Goal: Navigation & Orientation: Go to known website

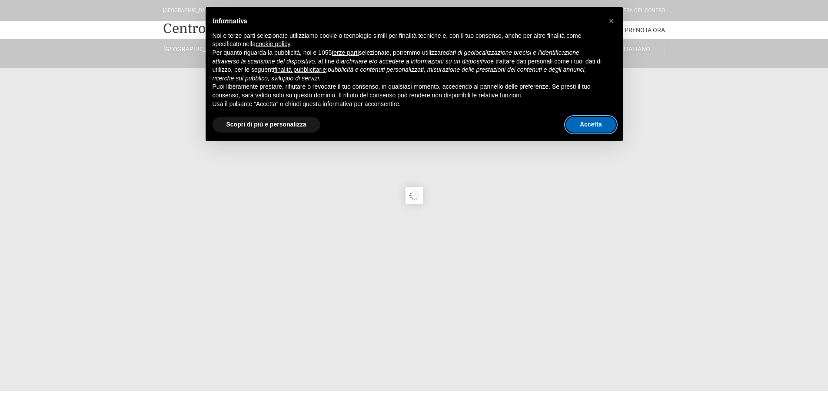
click at [603, 126] on button "Accetta" at bounding box center [591, 125] width 50 height 16
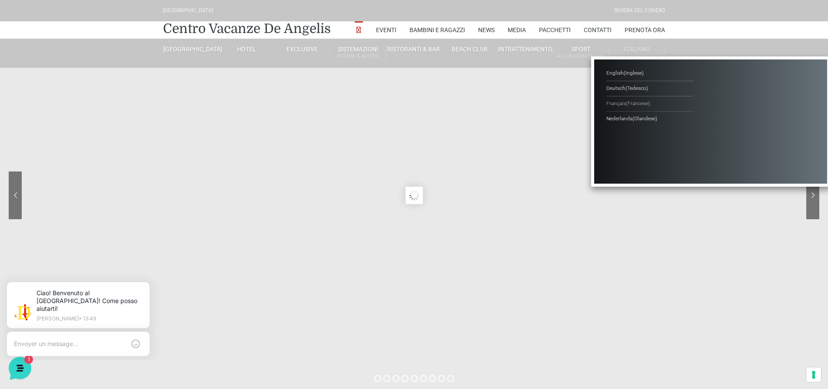
click at [632, 104] on span "( Francese )" at bounding box center [638, 103] width 24 height 6
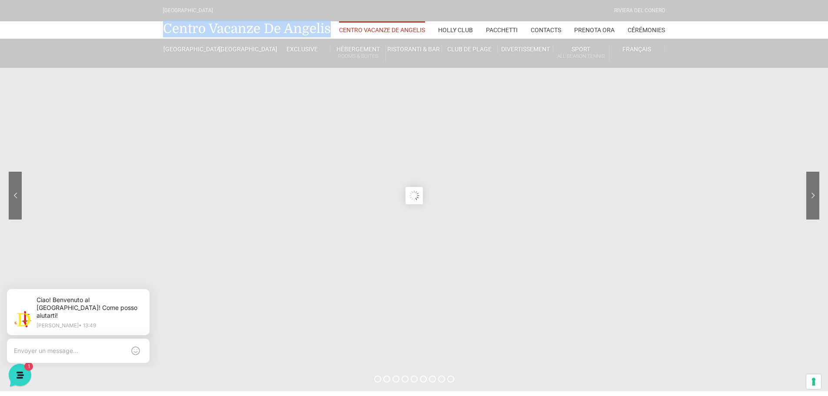
drag, startPoint x: 312, startPoint y: 30, endPoint x: 163, endPoint y: 38, distance: 149.3
click at [163, 38] on div "Centro Vacanze De Angelis Centro Vacanze De Angelis Holly Club Pacchetti Contac…" at bounding box center [414, 29] width 509 height 17
